Goal: Navigation & Orientation: Find specific page/section

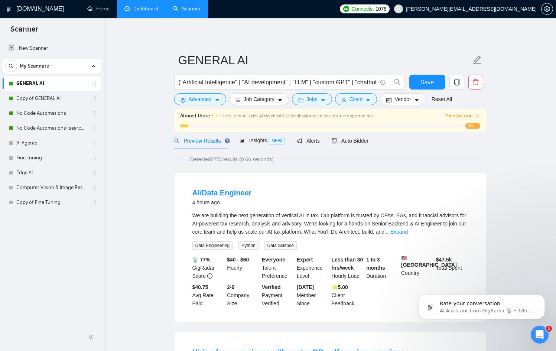
click at [138, 12] on link "Dashboard" at bounding box center [141, 9] width 34 height 6
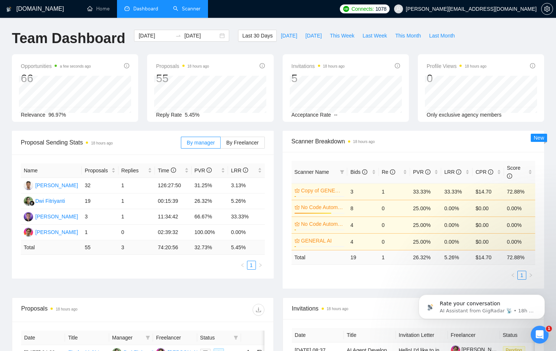
click at [187, 10] on link "Scanner" at bounding box center [186, 9] width 27 height 6
